Goal: Information Seeking & Learning: Learn about a topic

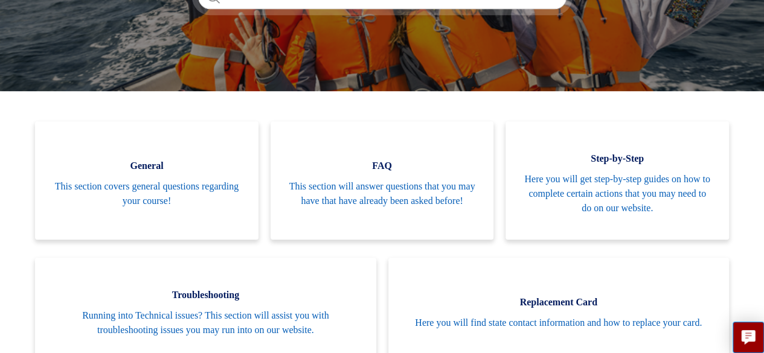
scroll to position [233, 0]
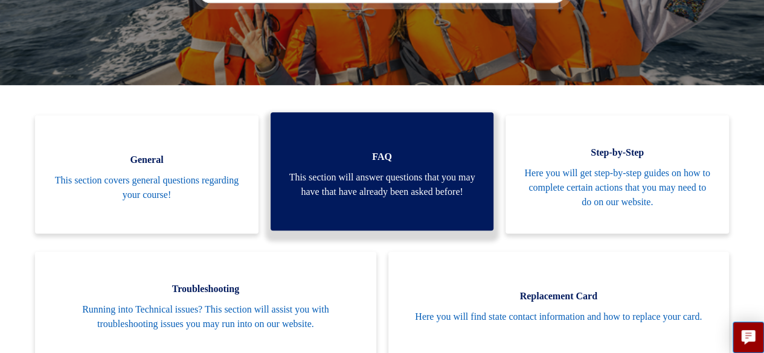
click at [348, 183] on span "This section will answer questions that you may have that have already been ask…" at bounding box center [382, 184] width 187 height 29
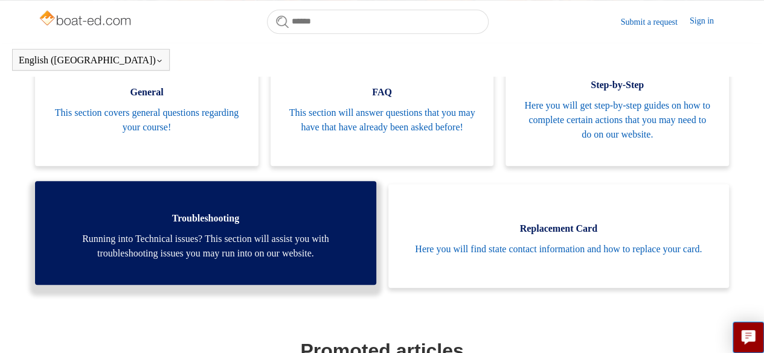
scroll to position [267, 0]
click at [303, 253] on span "Running into Technical issues? This section will assist you with troubleshootin…" at bounding box center [205, 246] width 304 height 29
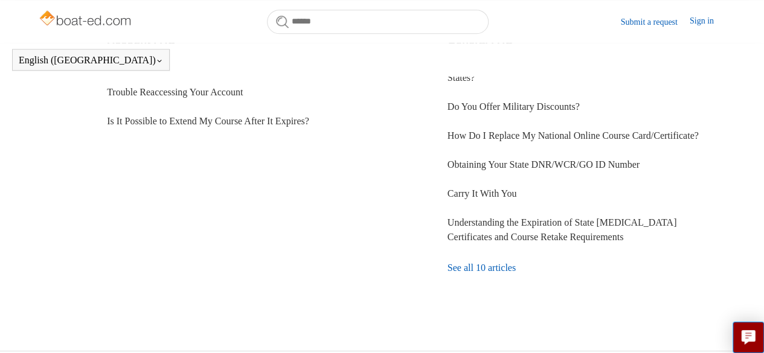
scroll to position [476, 0]
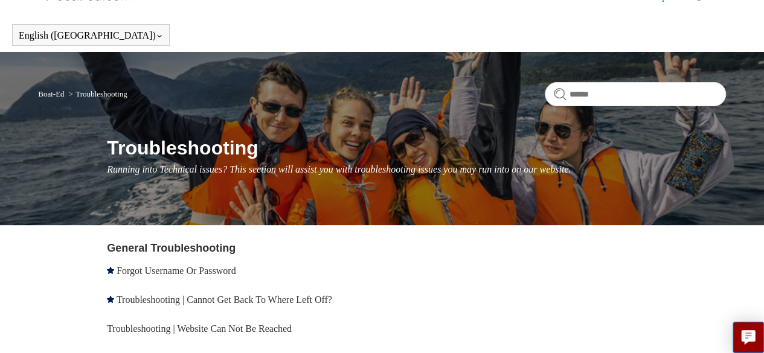
scroll to position [28, 0]
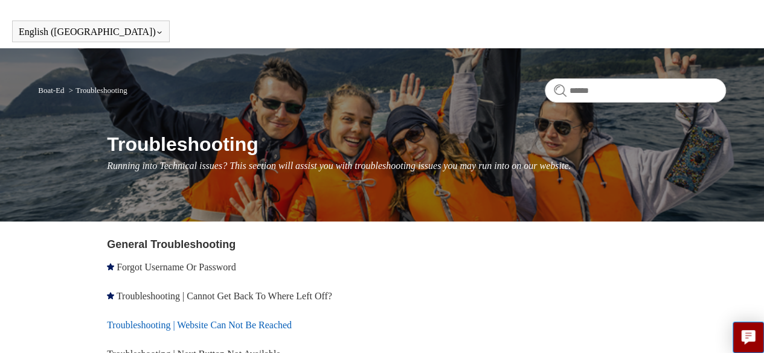
click at [271, 324] on link "Troubleshooting | Website Can Not Be Reached" at bounding box center [199, 325] width 185 height 10
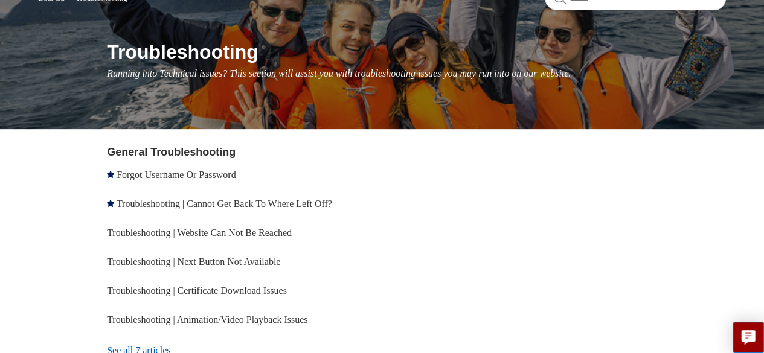
scroll to position [132, 0]
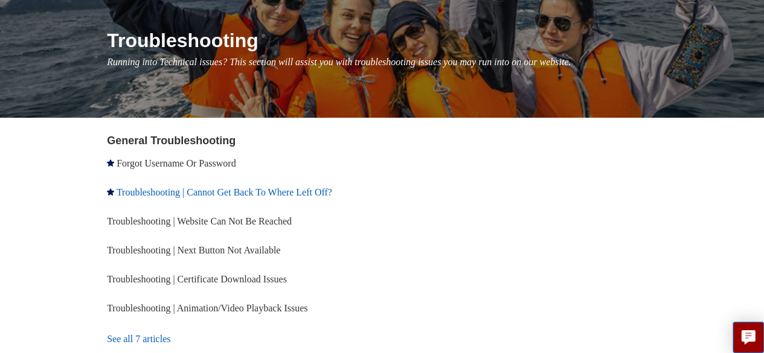
click at [254, 194] on link "Troubleshooting | Cannot Get Back To Where Left Off?" at bounding box center [225, 192] width 216 height 10
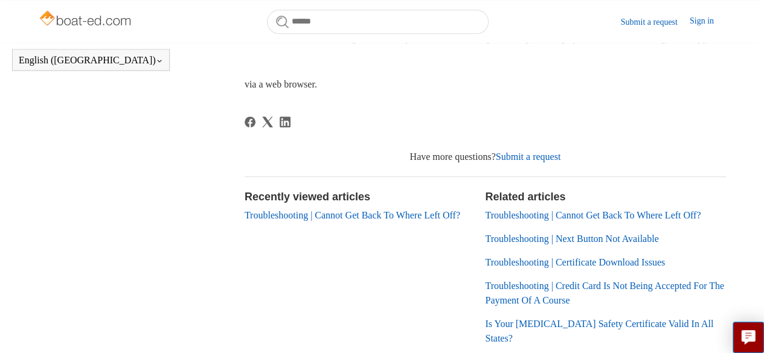
scroll to position [689, 0]
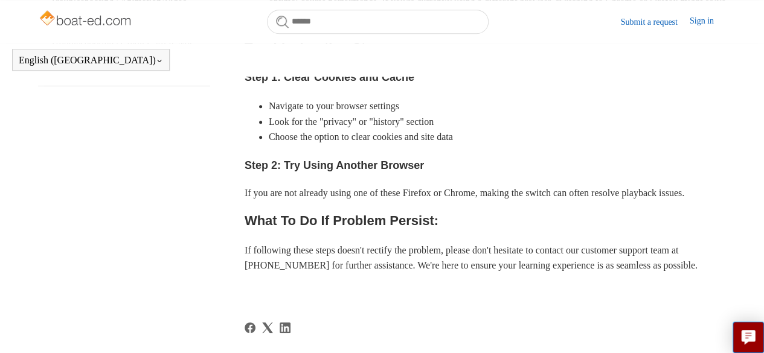
scroll to position [432, 0]
